Goal: Use online tool/utility: Use online tool/utility

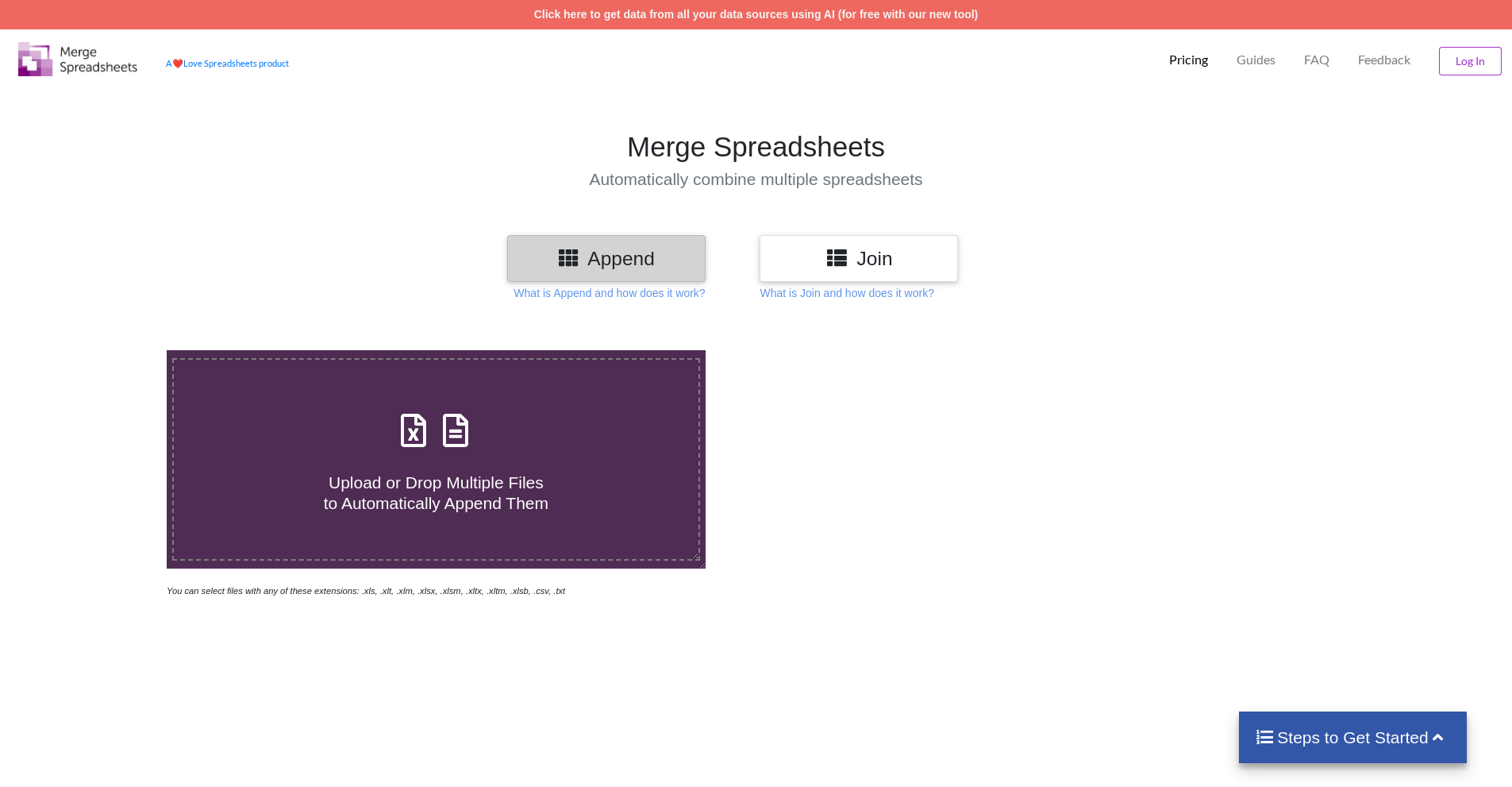
click at [493, 504] on span "Upload or Drop Multiple Files to Automatically Append Them" at bounding box center [436, 492] width 224 height 38
click at [108, 350] on input "Upload or Drop Multiple Files to Automatically Append Them" at bounding box center [108, 350] width 0 height 0
type input "C:\fakepath\Batting Leaderboard 1190755.xlsx"
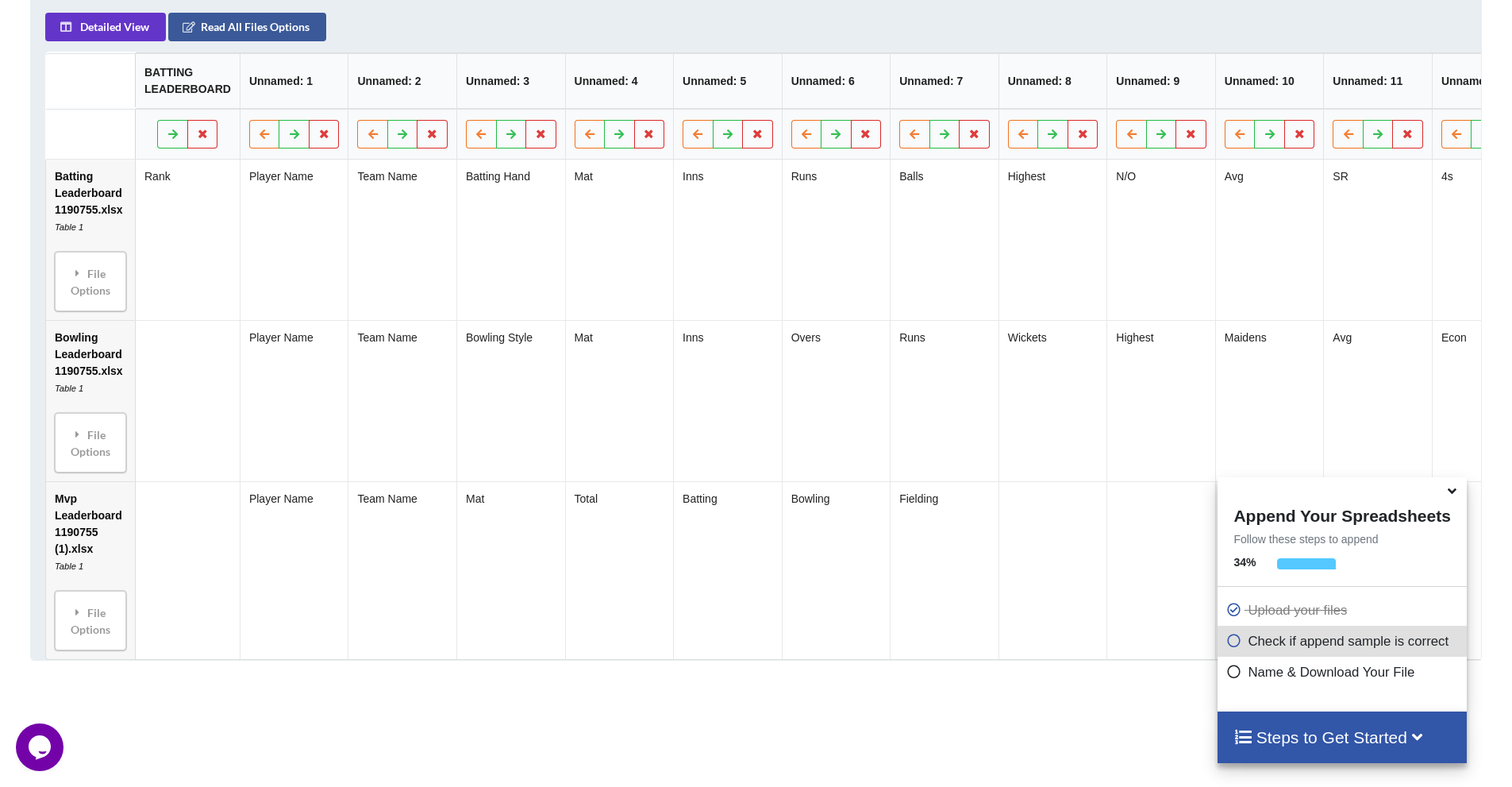
scroll to position [806, 0]
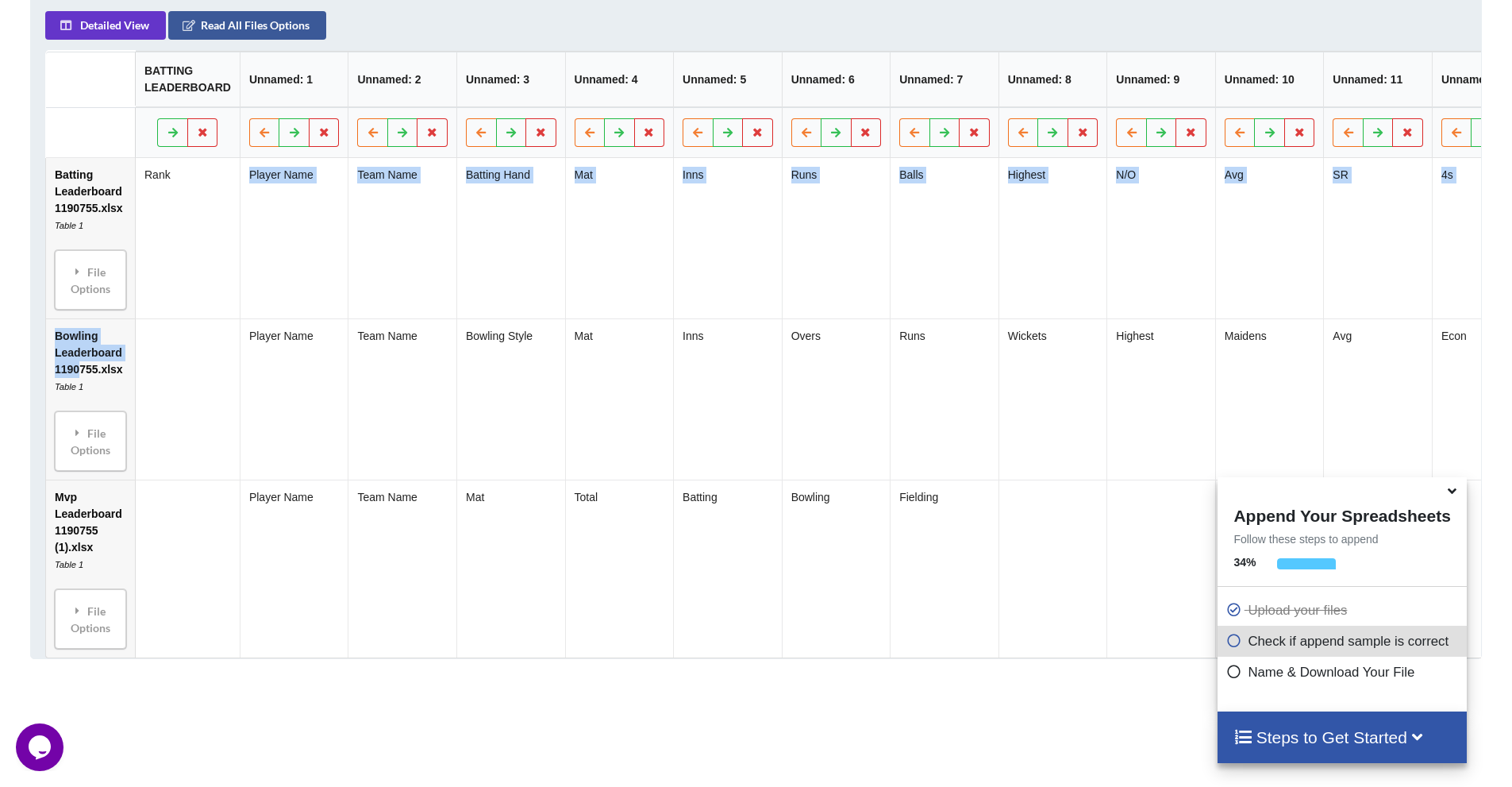
drag, startPoint x: 84, startPoint y: 374, endPoint x: 213, endPoint y: 321, distance: 139.5
click at [213, 321] on tbody "Batting Leaderboard 1190755.xlsx Table 1 File Options Import Other Sheets File …" at bounding box center [1116, 408] width 2141 height 499
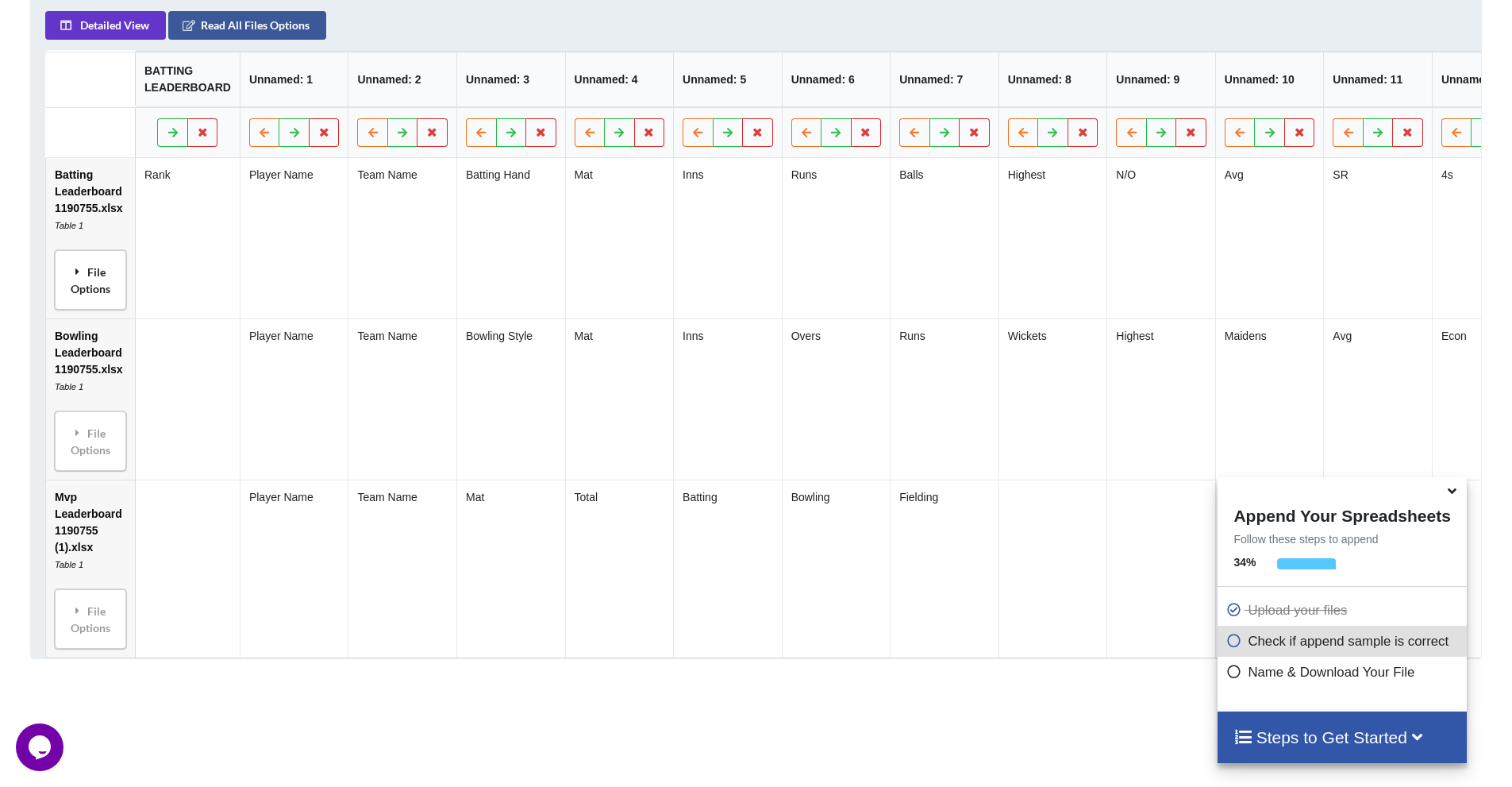
click at [76, 276] on icon at bounding box center [78, 271] width 15 height 11
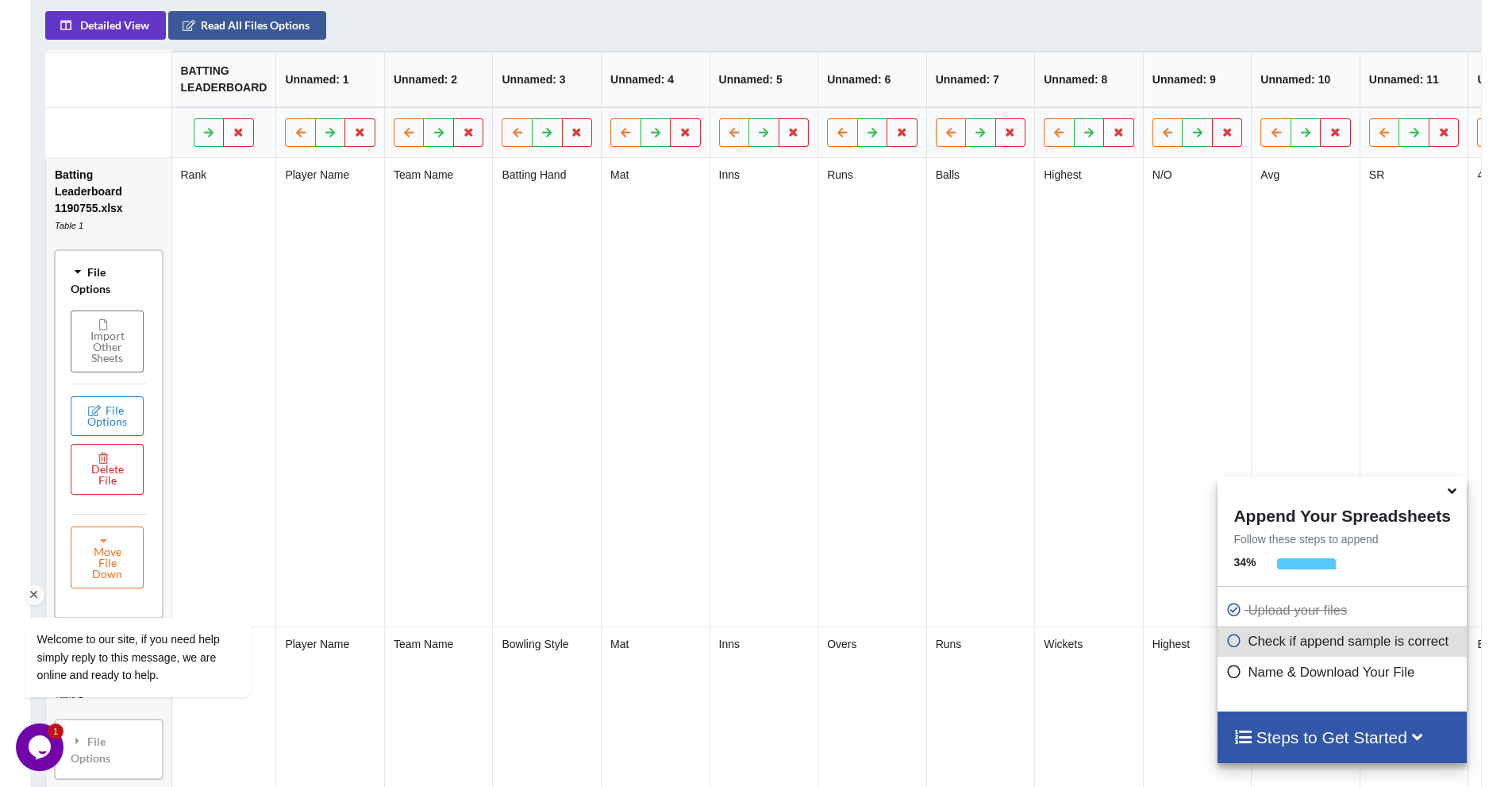
click at [103, 552] on div "Welcome to our site, if you need help simply reply to this message, we are onli…" at bounding box center [158, 618] width 286 height 188
click at [98, 550] on div "Welcome to our site, if you need help simply reply to this message, we are onli…" at bounding box center [158, 618] width 286 height 188
click at [106, 572] on div "Welcome to our site, if you need help simply reply to this message, we are onli…" at bounding box center [158, 618] width 286 height 188
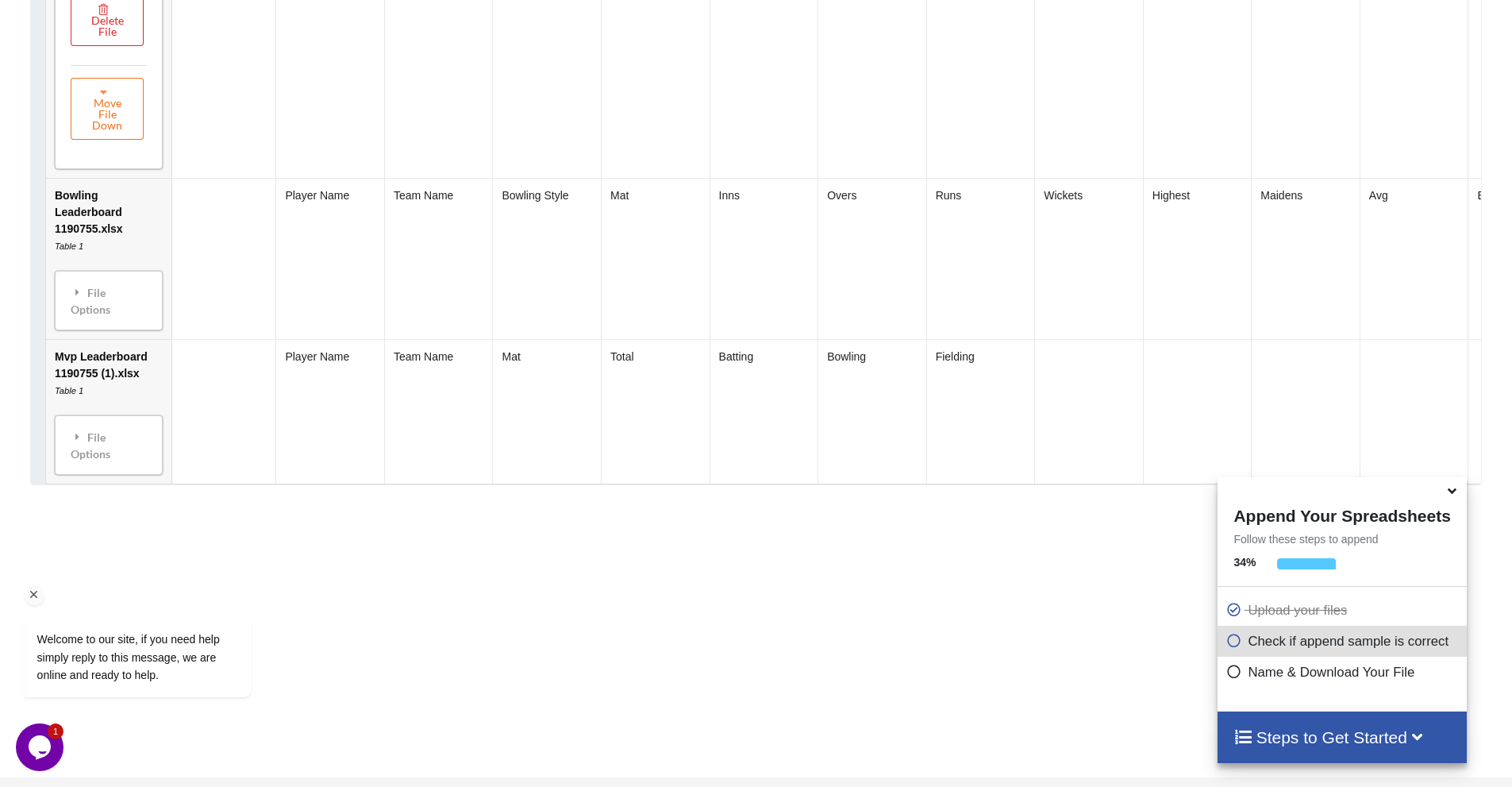
scroll to position [1283, 0]
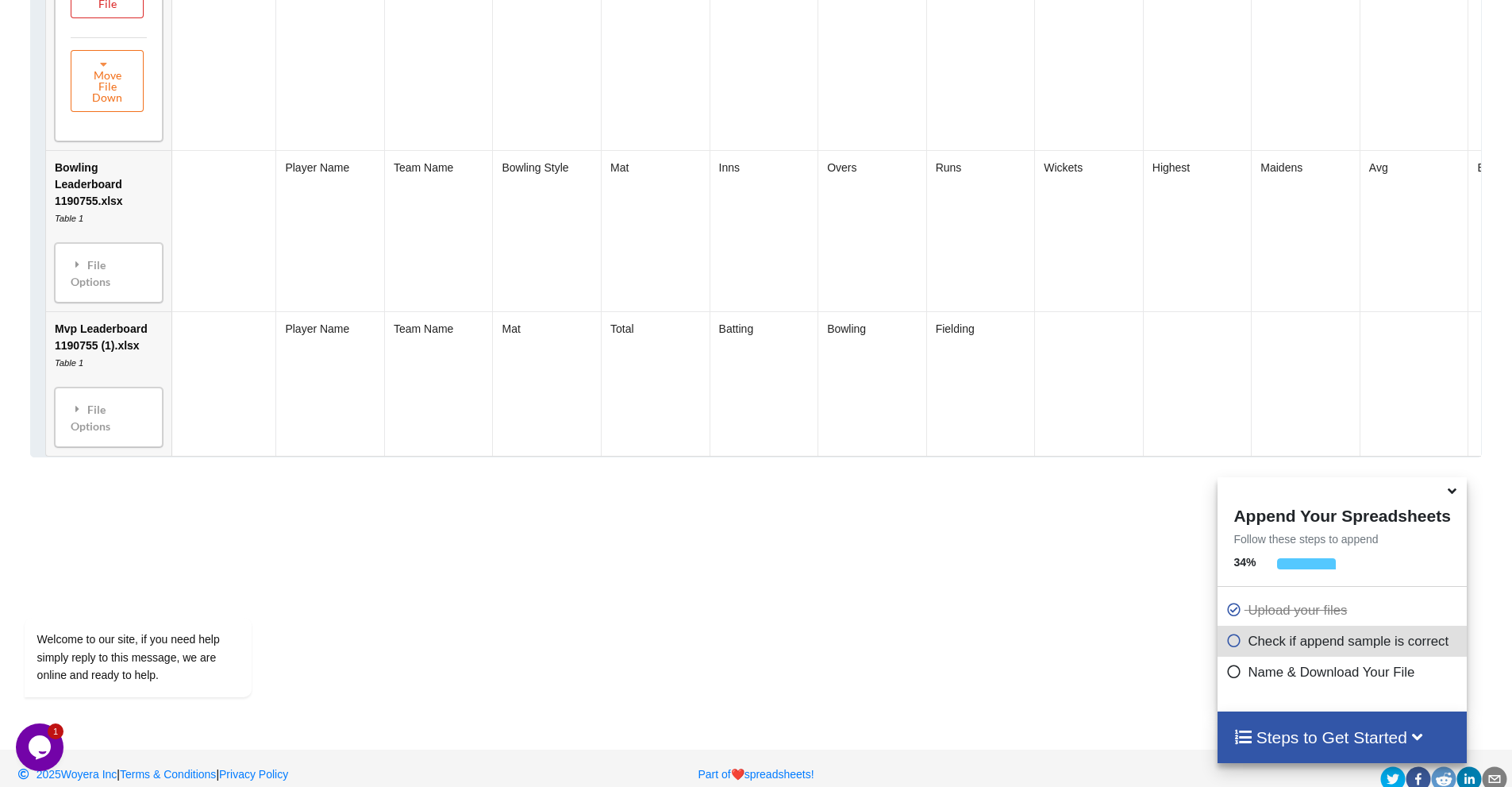
click at [1460, 493] on icon at bounding box center [1452, 488] width 17 height 15
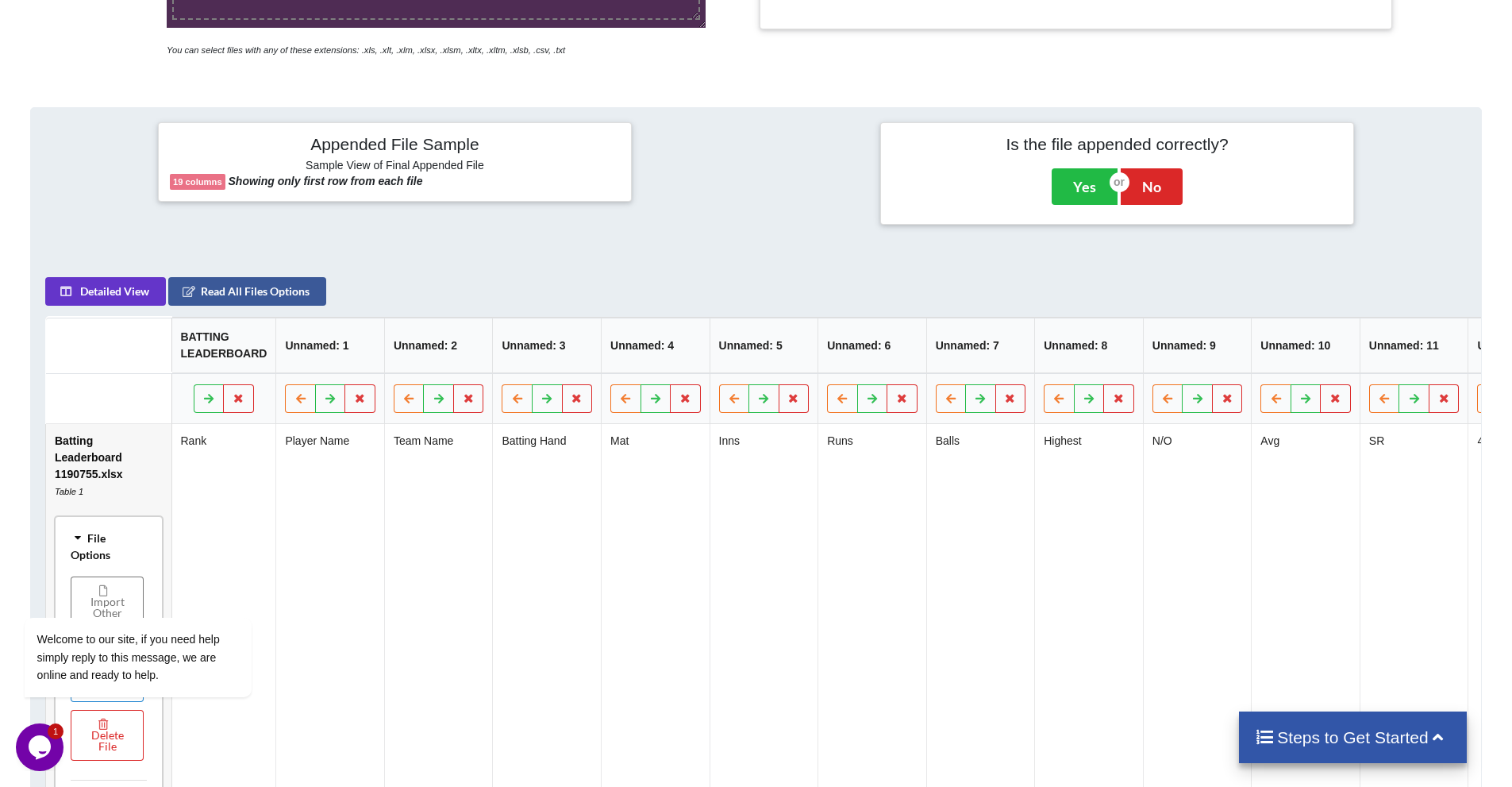
scroll to position [568, 0]
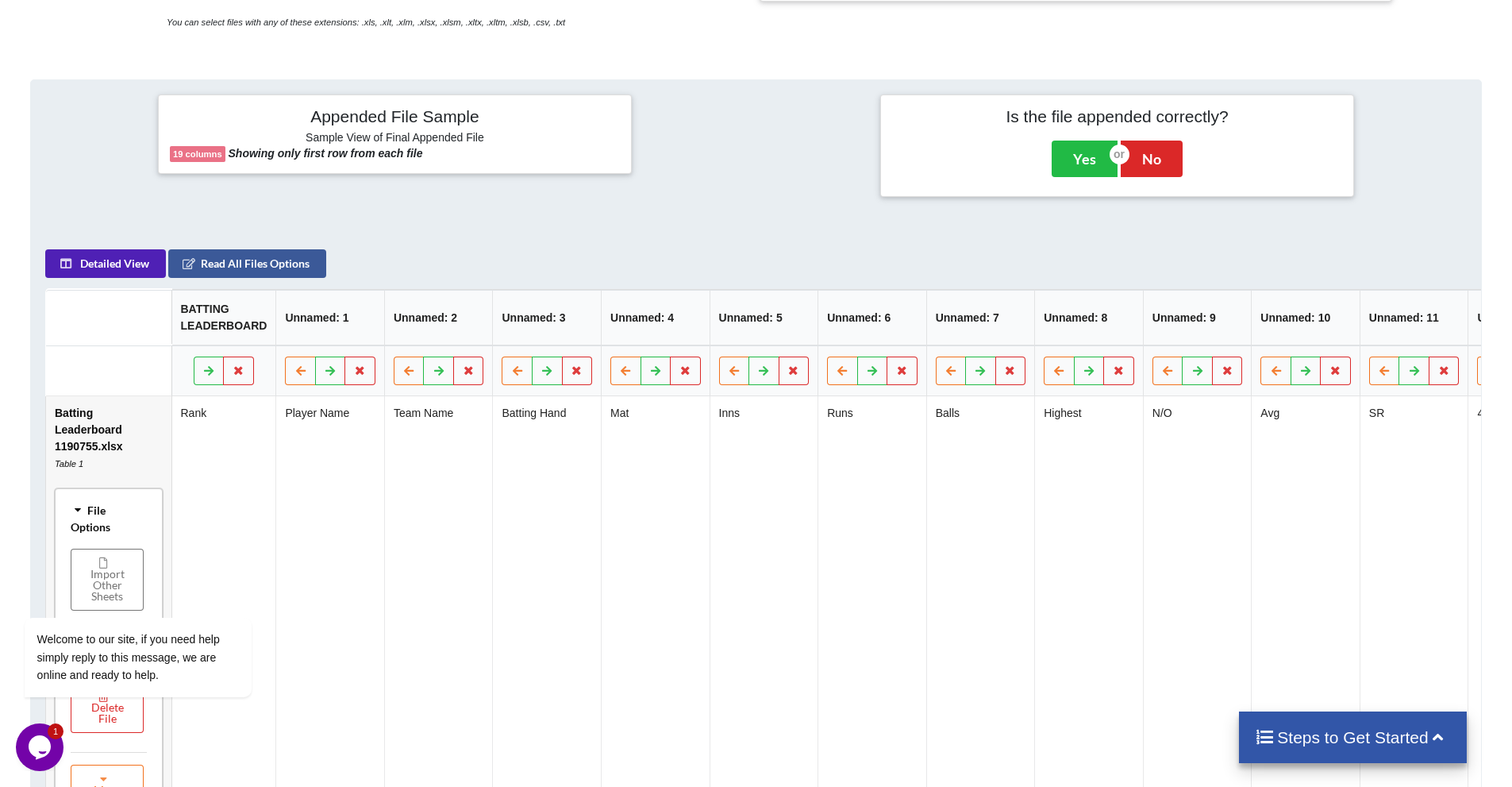
click at [125, 278] on button "Detailed View" at bounding box center [106, 263] width 120 height 28
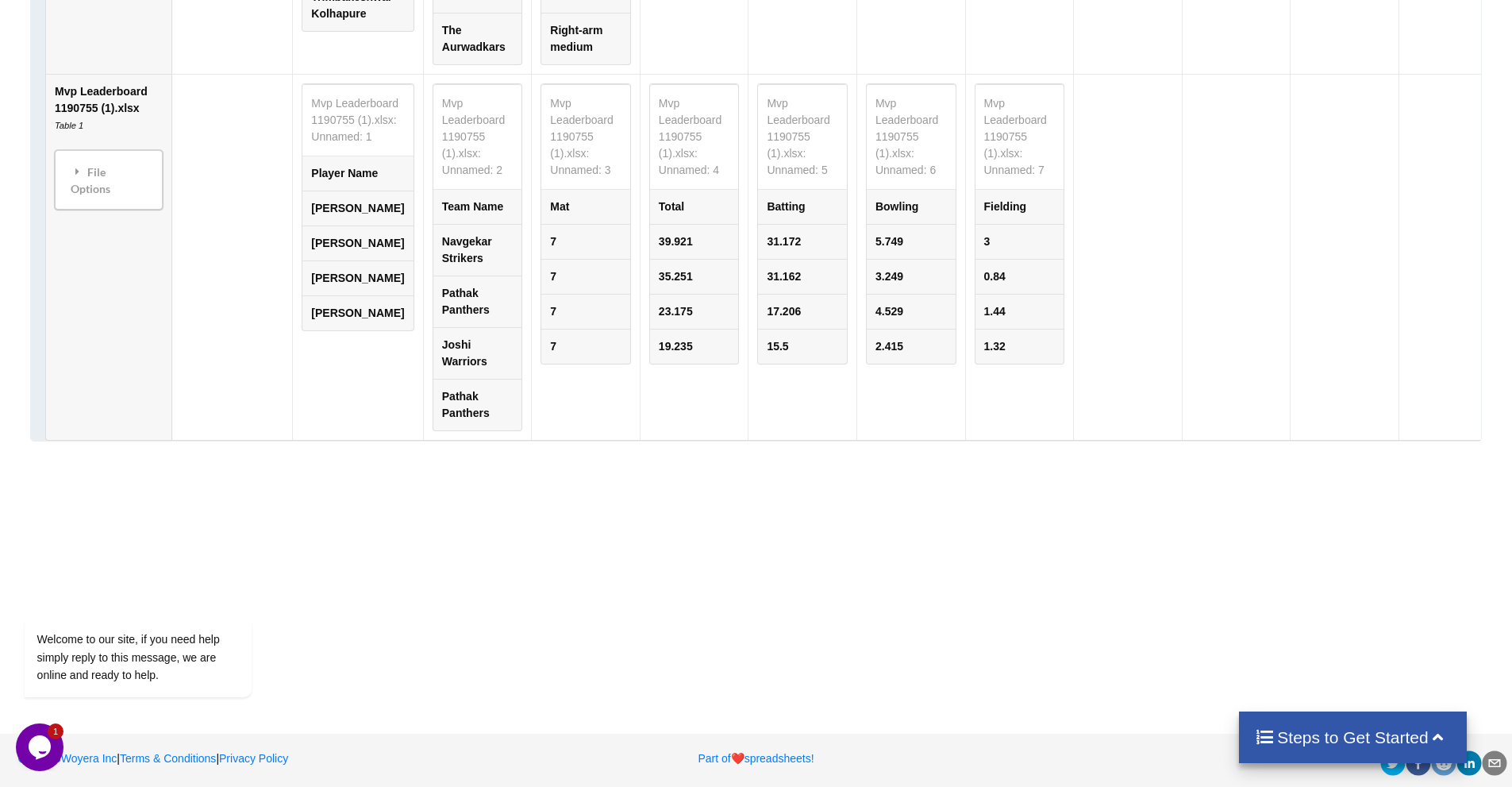
scroll to position [1723, 0]
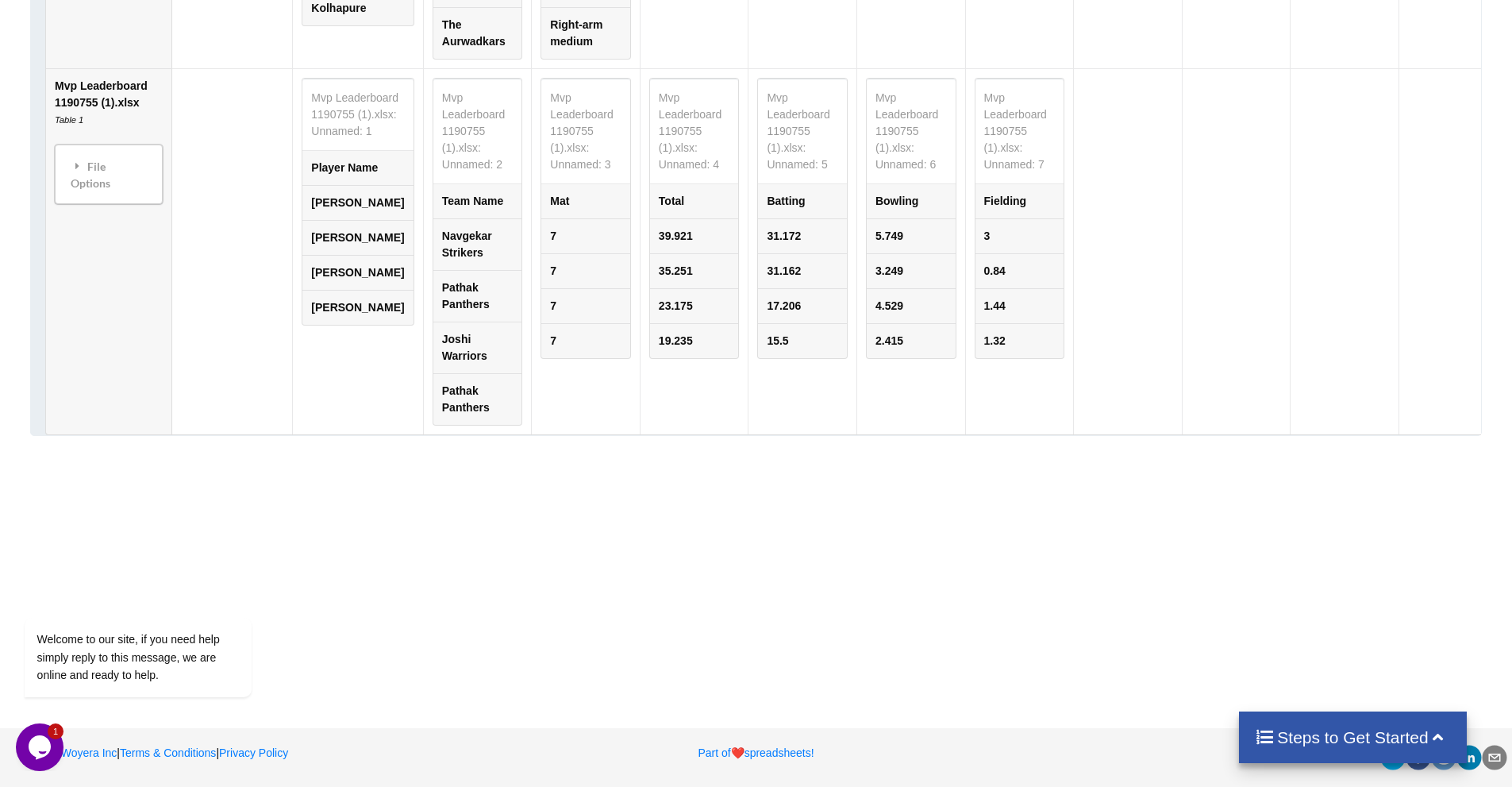
click at [1387, 738] on h4 "Steps to Get Started" at bounding box center [1353, 737] width 196 height 19
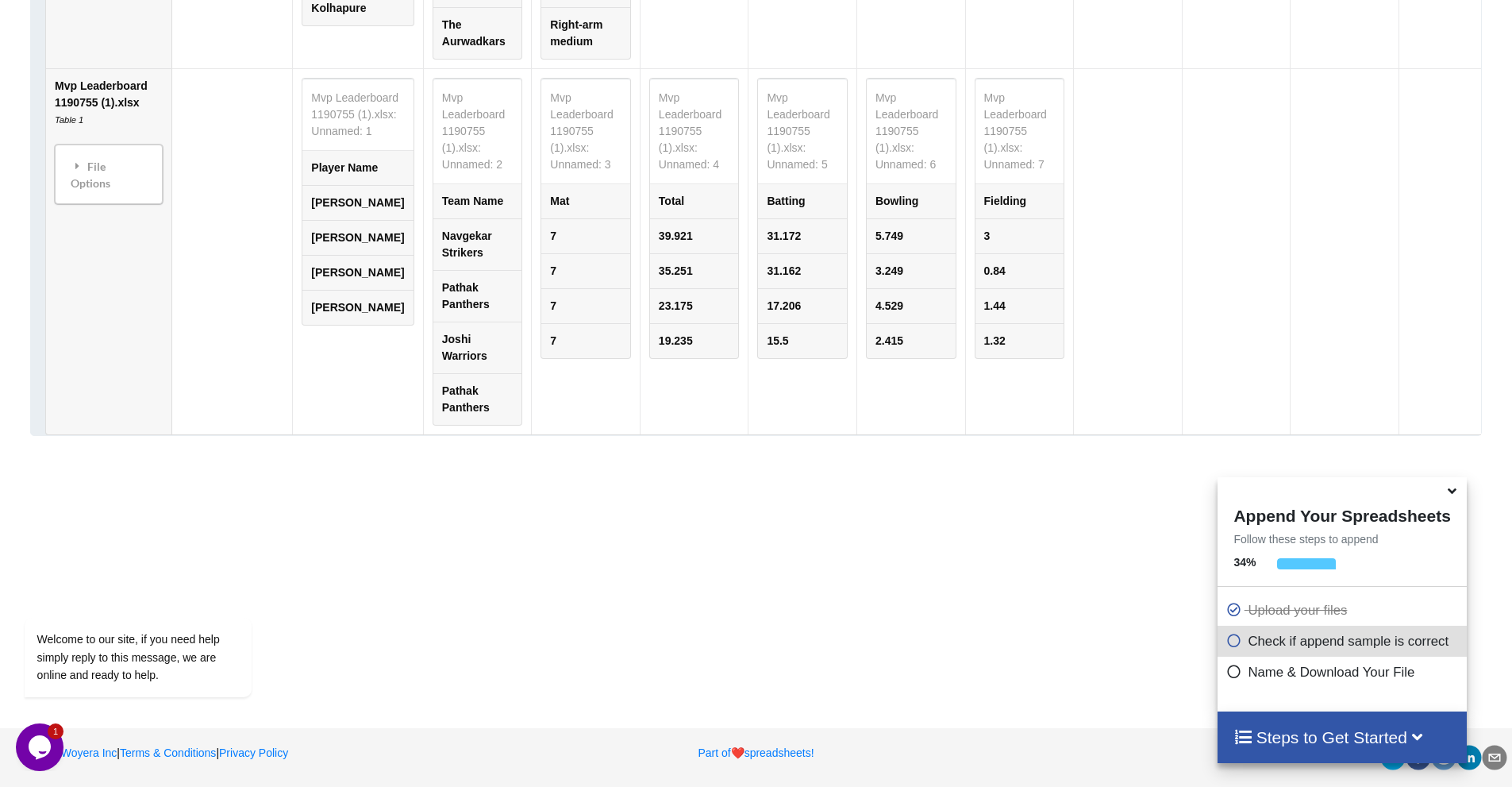
click at [1452, 494] on icon at bounding box center [1452, 488] width 17 height 15
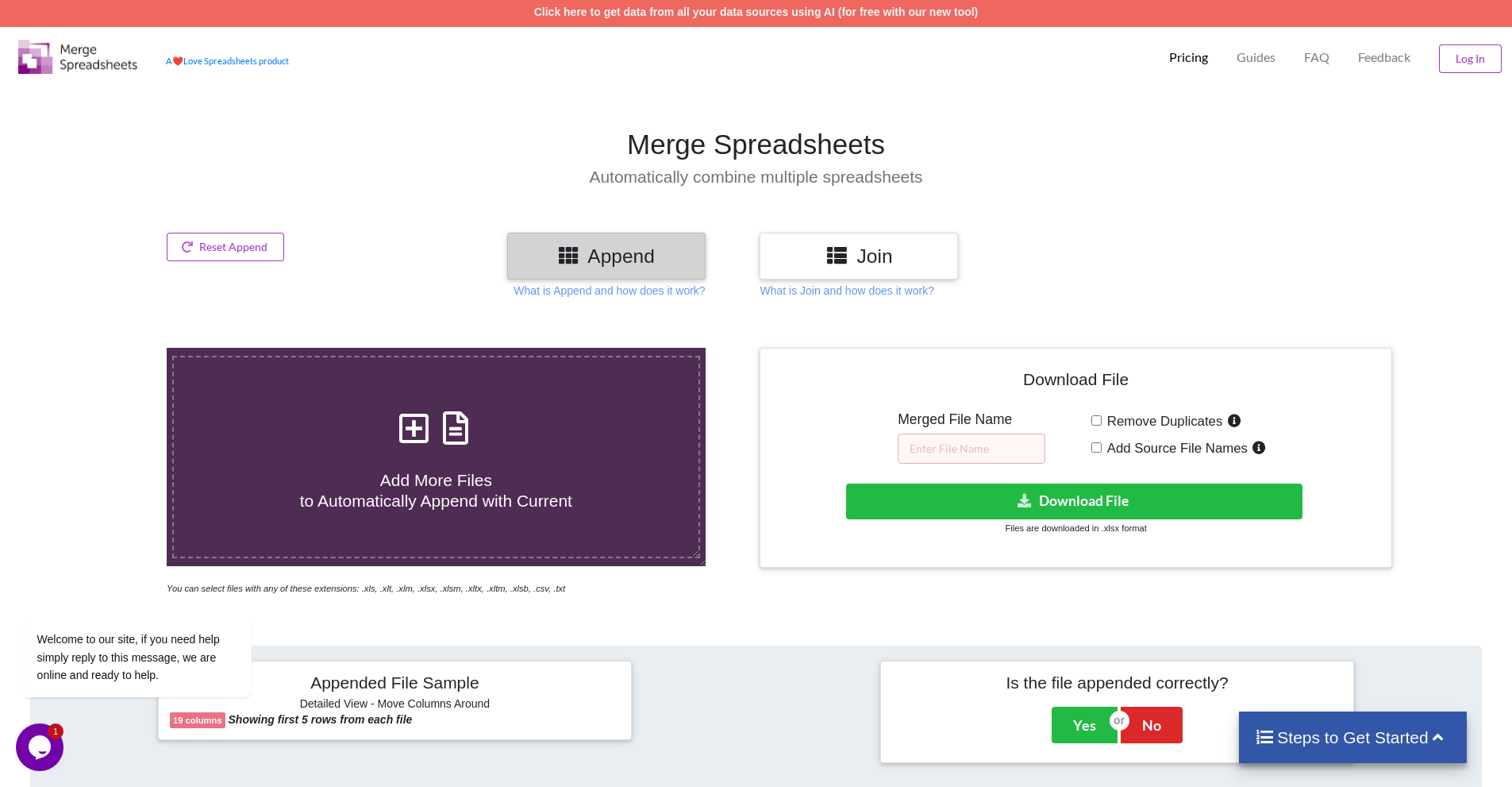
scroll to position [0, 0]
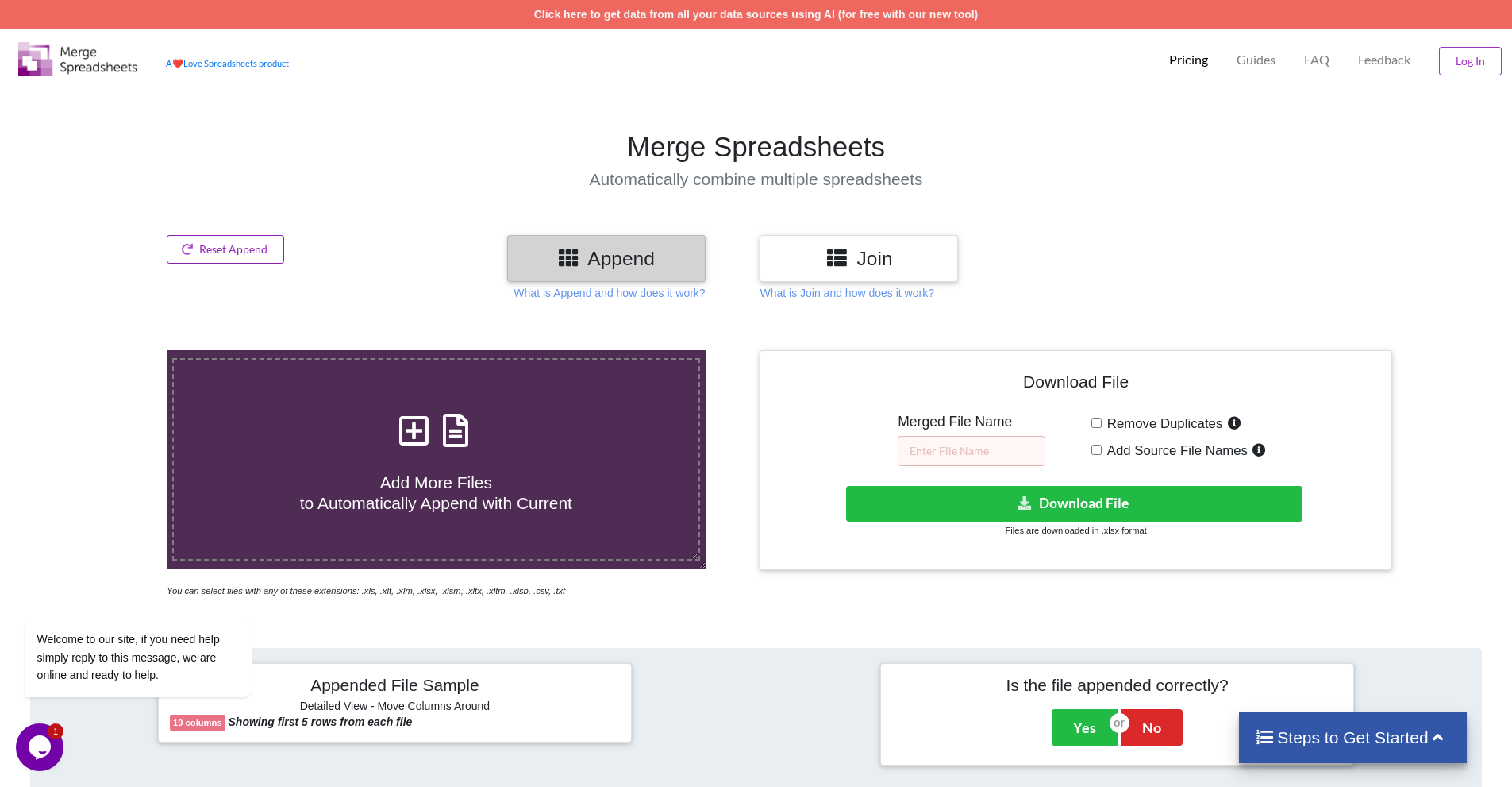
click at [259, 254] on button "Reset Append" at bounding box center [225, 249] width 118 height 28
click at [205, 167] on button "Reset Append" at bounding box center [183, 173] width 102 height 28
